Goal: Transaction & Acquisition: Subscribe to service/newsletter

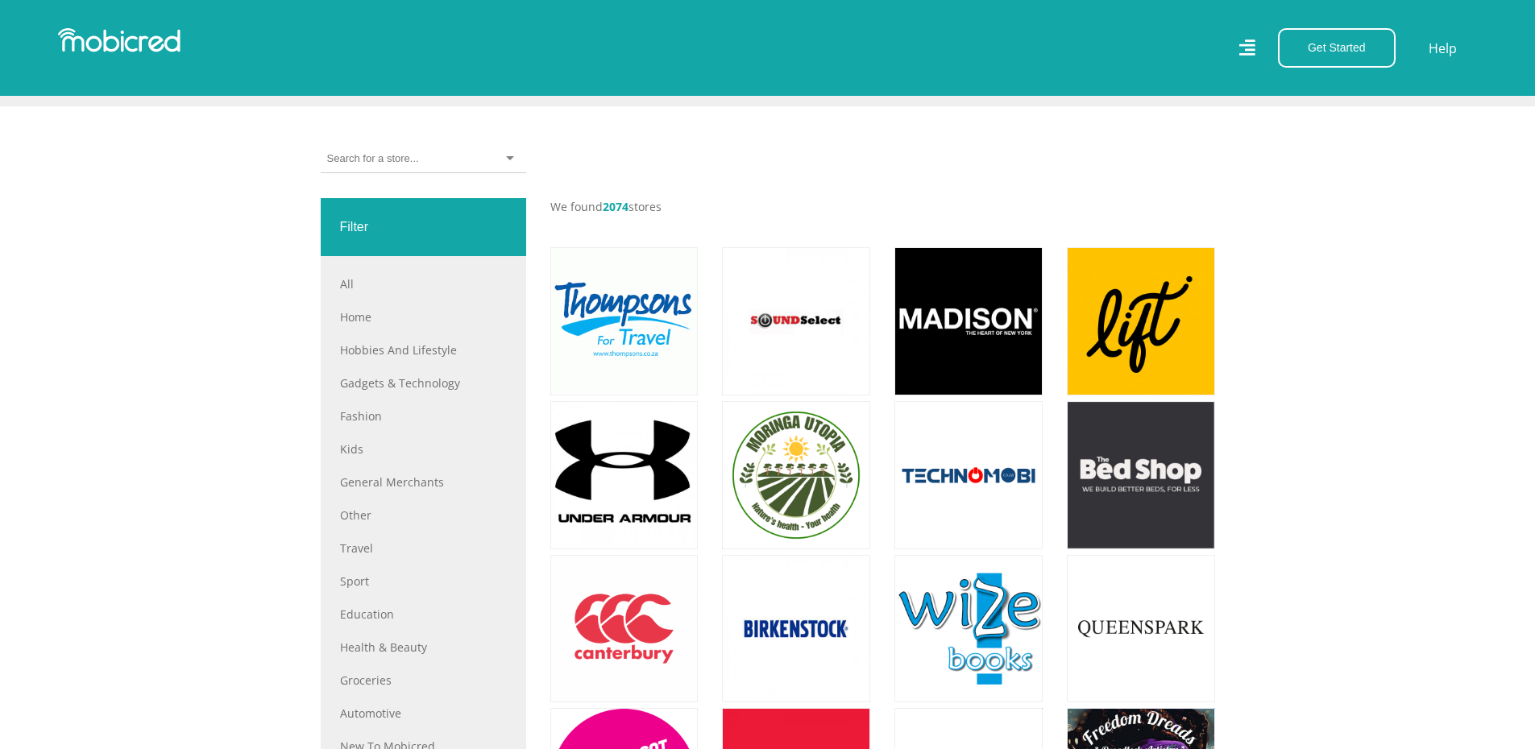
scroll to position [483, 0]
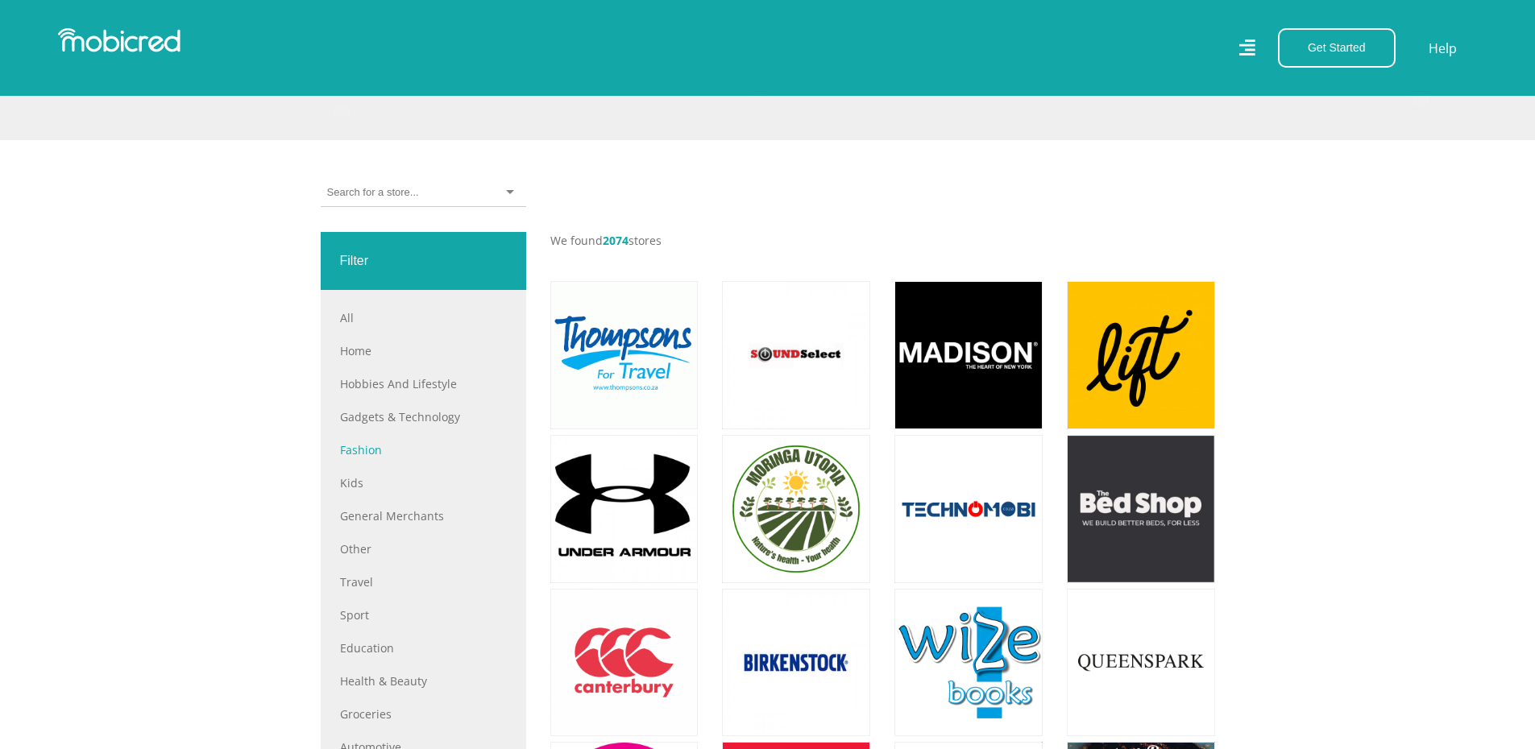
click at [367, 458] on link "Fashion" at bounding box center [423, 449] width 167 height 17
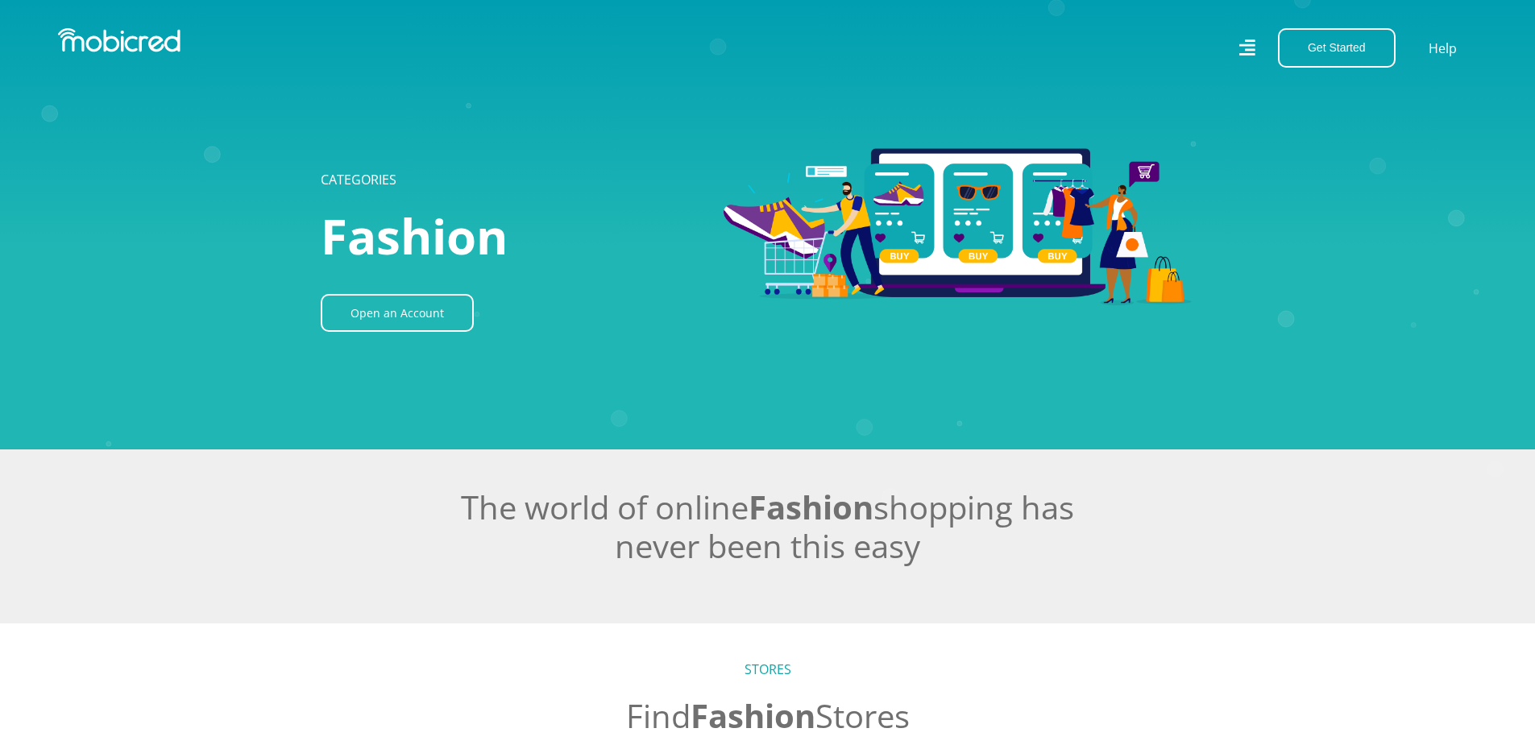
scroll to position [322, 0]
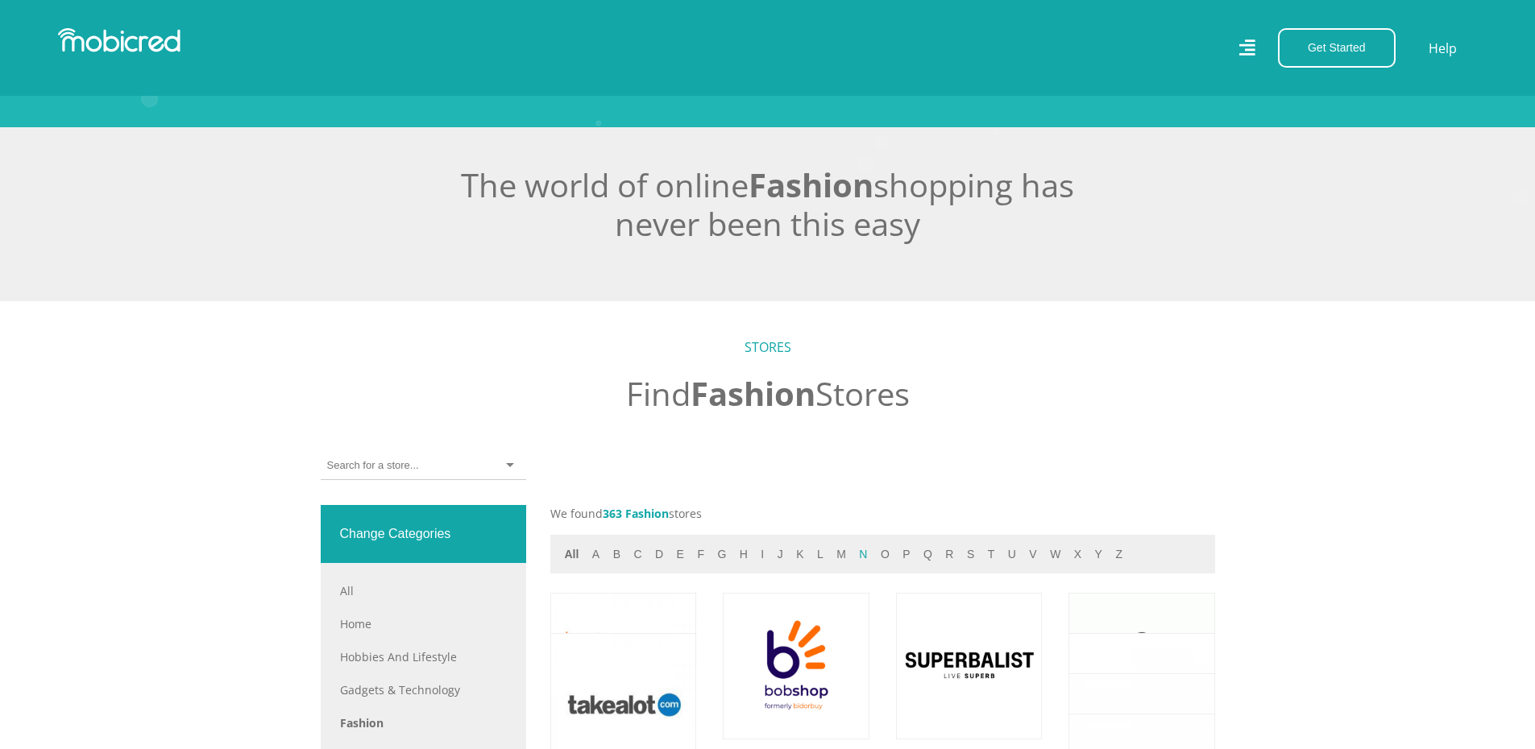
click at [856, 558] on button "n" at bounding box center [863, 554] width 18 height 19
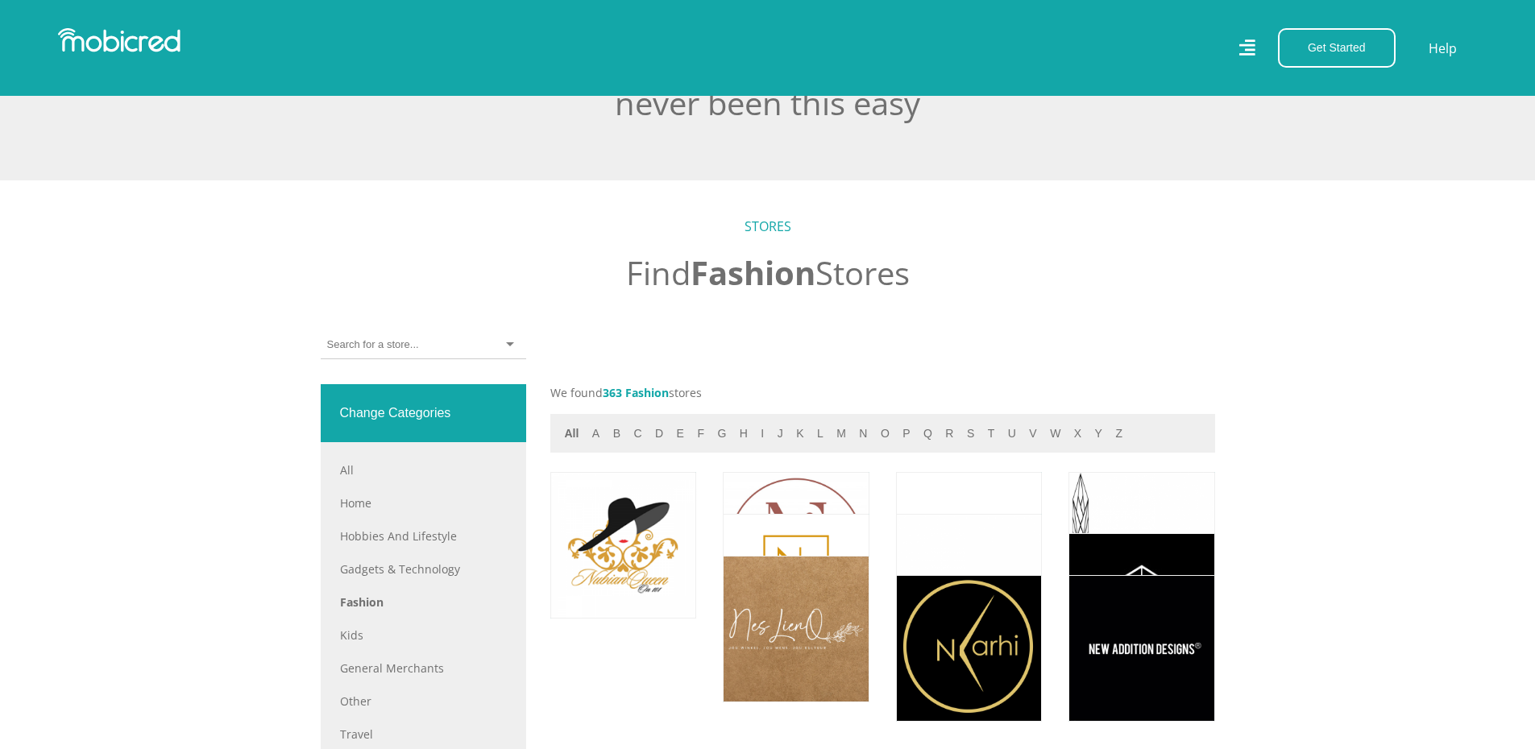
scroll to position [483, 0]
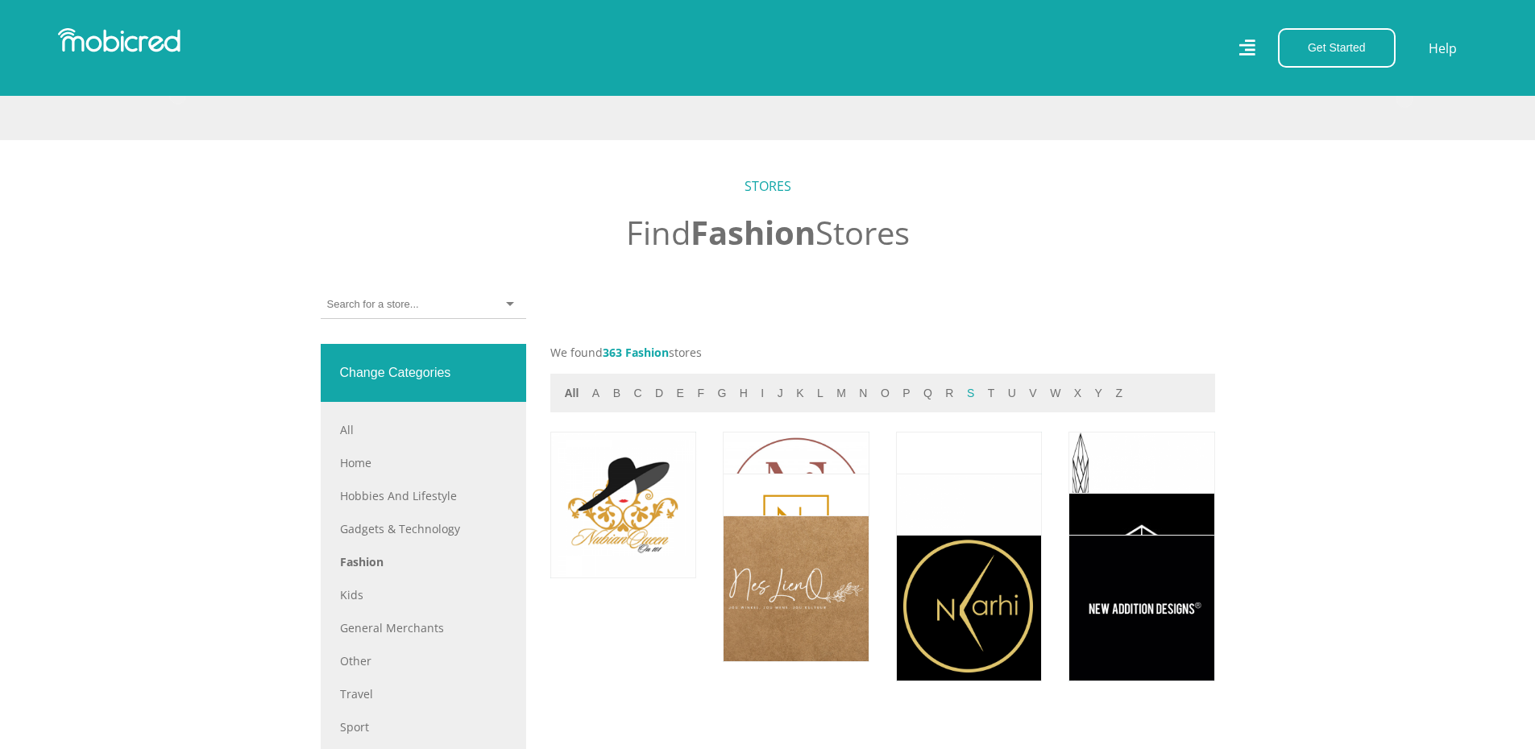
click at [962, 400] on button "s" at bounding box center [970, 393] width 17 height 19
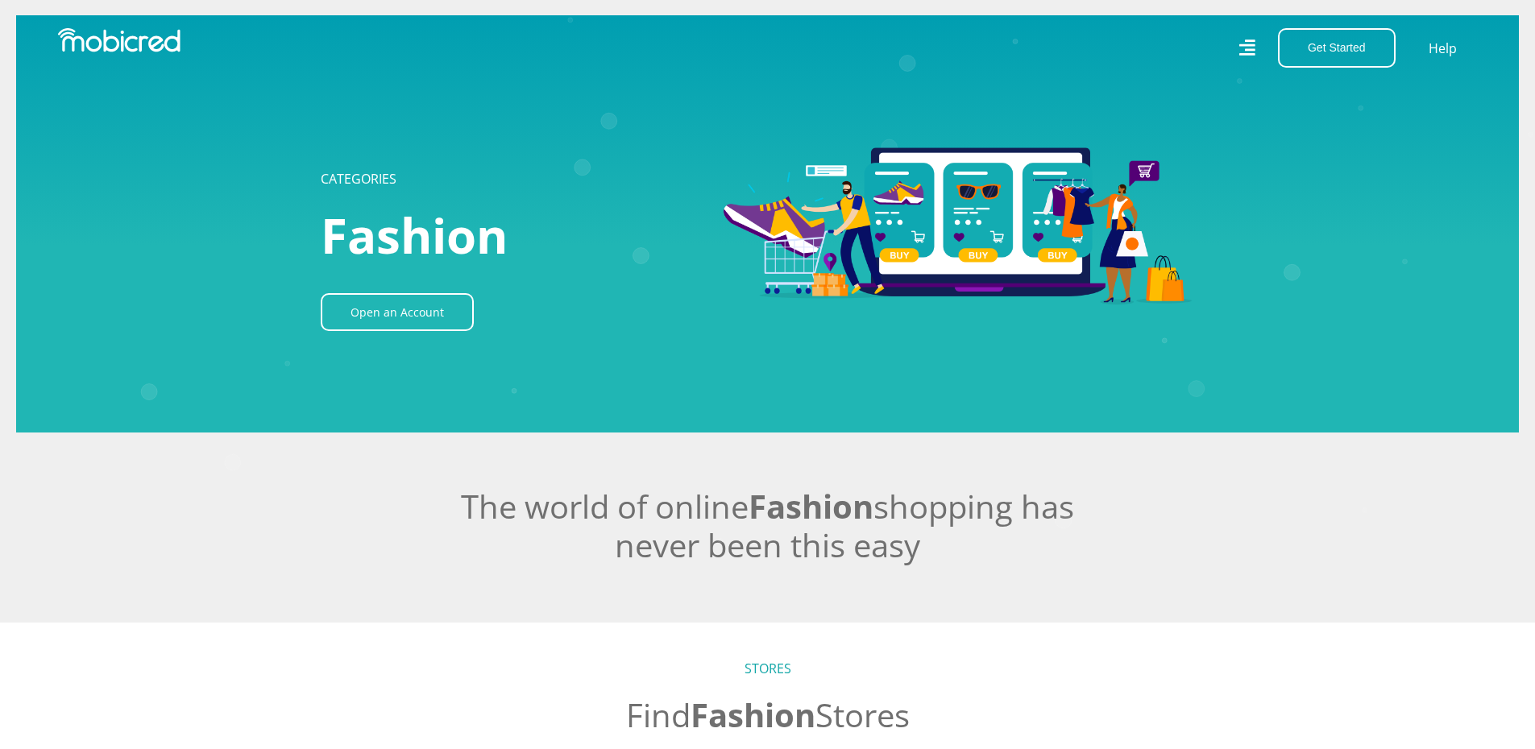
scroll to position [0, 0]
click at [410, 321] on link "Open an Account" at bounding box center [397, 313] width 153 height 38
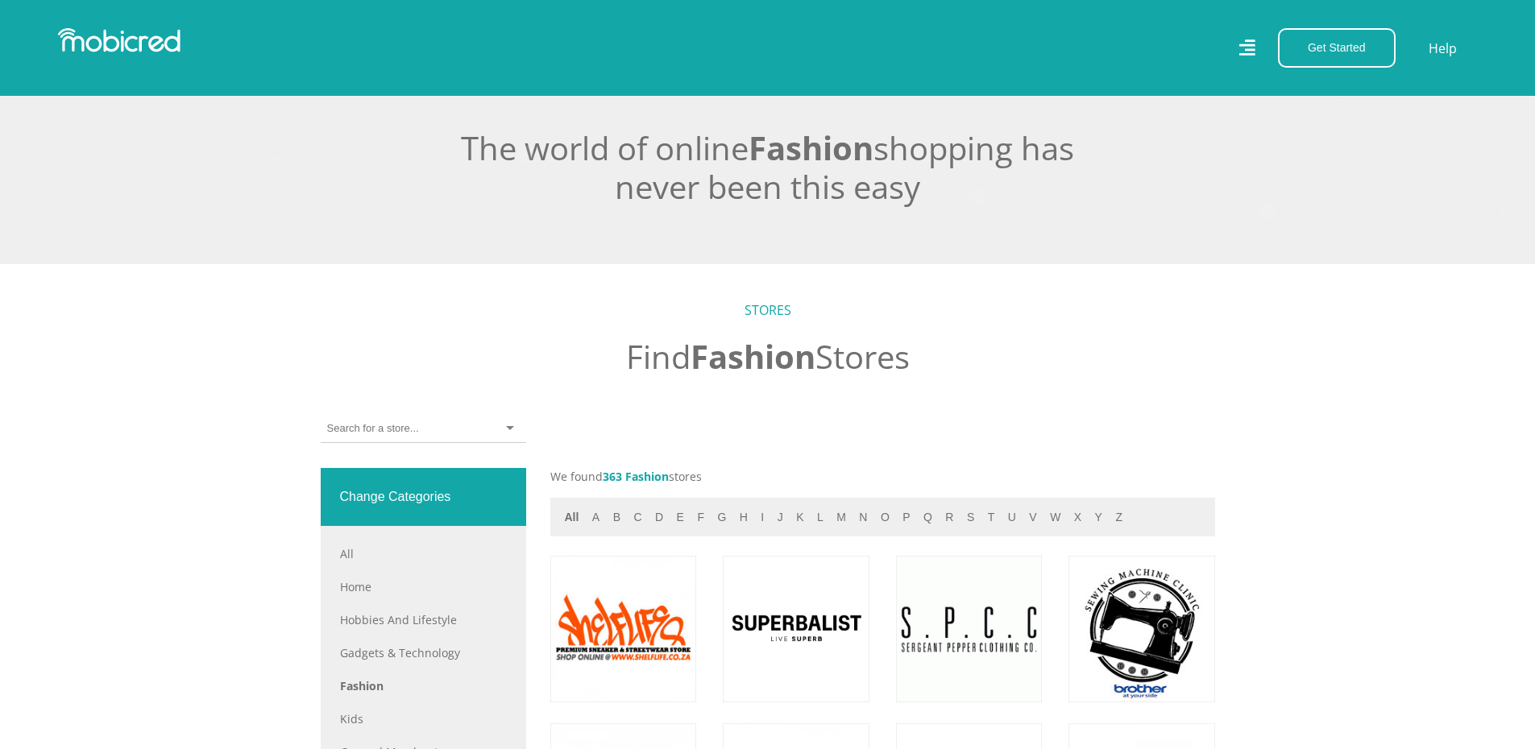
scroll to position [644, 0]
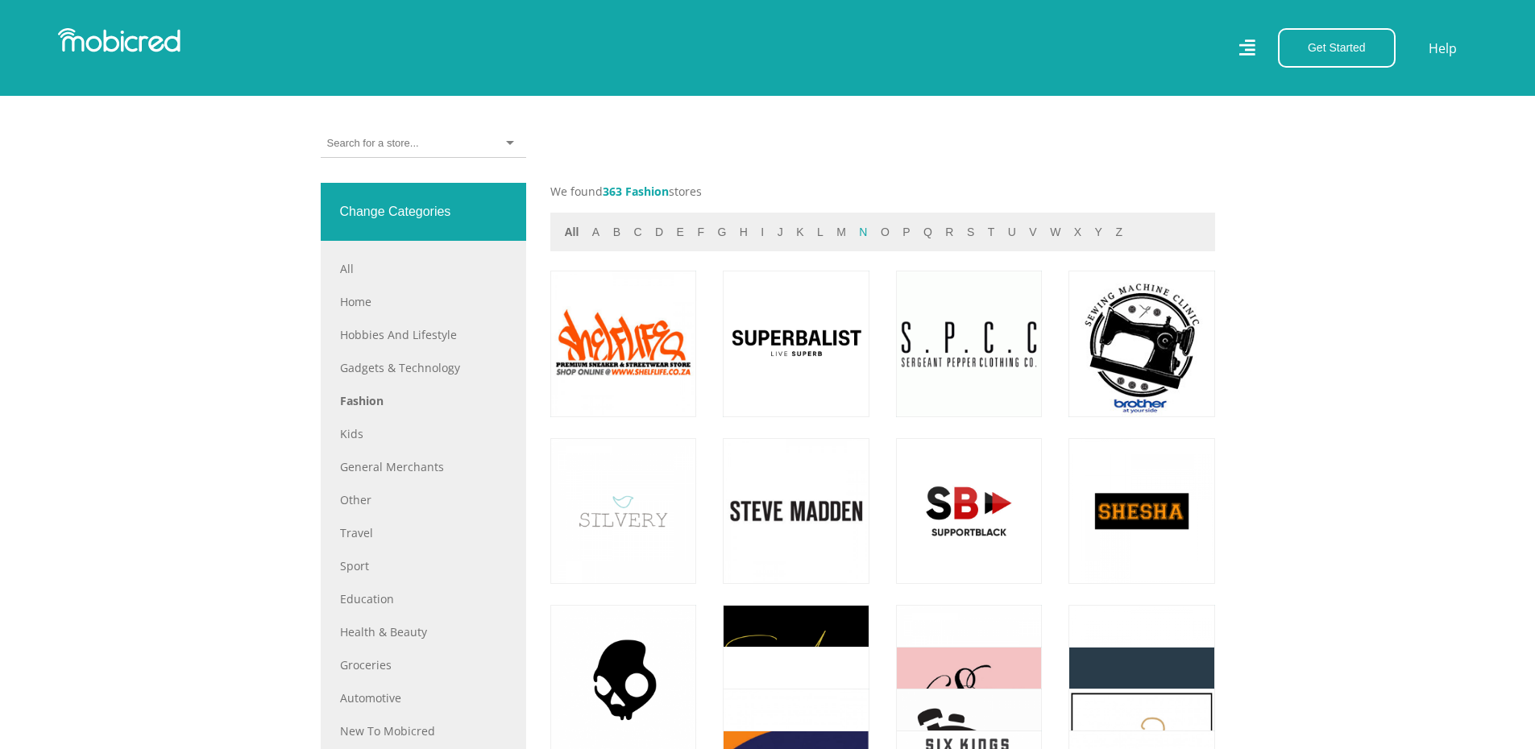
click at [854, 236] on button "n" at bounding box center [863, 232] width 18 height 19
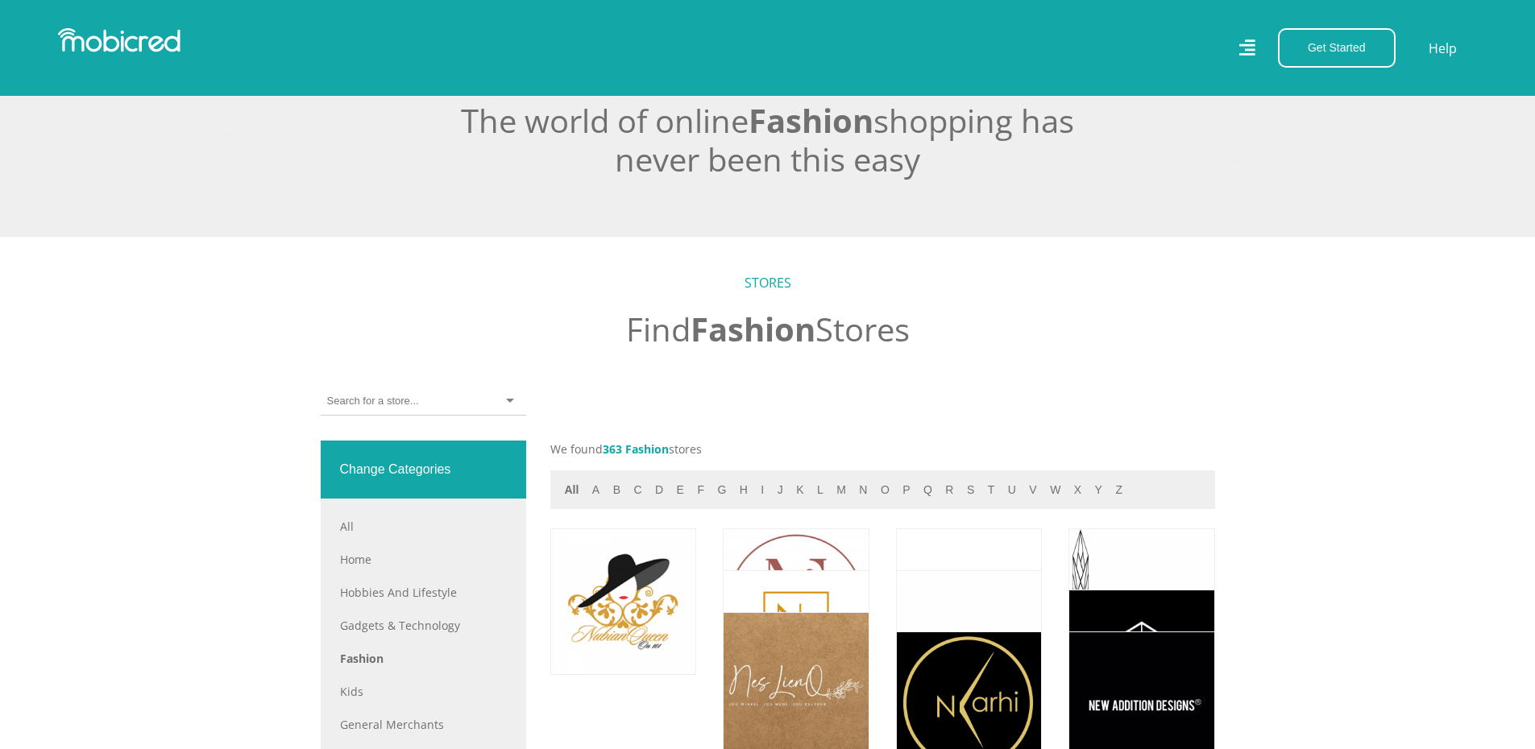
scroll to position [322, 0]
